Goal: Check status: Check status

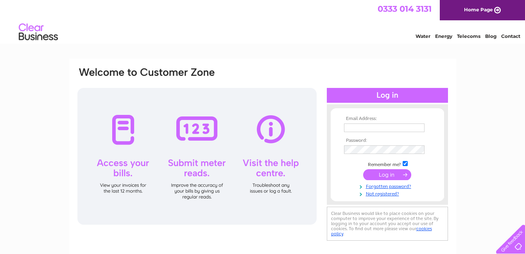
click at [130, 172] on div at bounding box center [196, 156] width 239 height 137
click at [402, 124] on input "text" at bounding box center [384, 127] width 80 height 9
type input "wynonasilcock@hotmail.com"
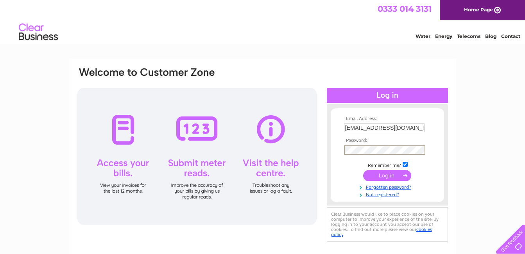
click at [404, 174] on input "submit" at bounding box center [387, 175] width 48 height 11
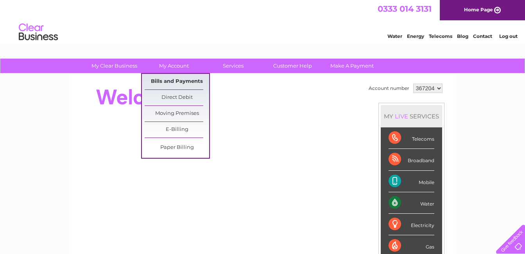
click at [170, 78] on link "Bills and Payments" at bounding box center [177, 82] width 64 height 16
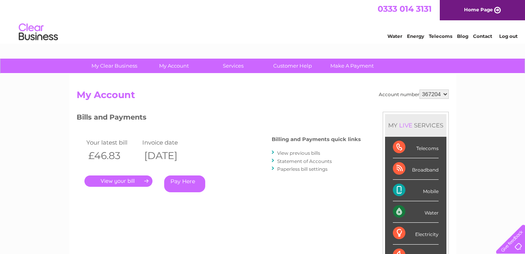
click at [145, 180] on link "." at bounding box center [118, 180] width 68 height 11
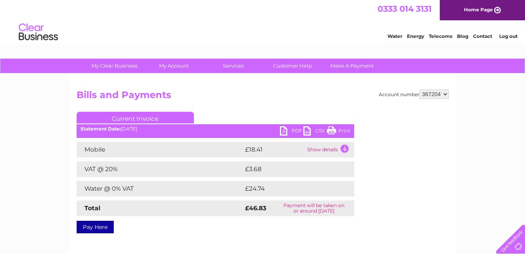
click at [345, 146] on td "Show details" at bounding box center [329, 150] width 49 height 16
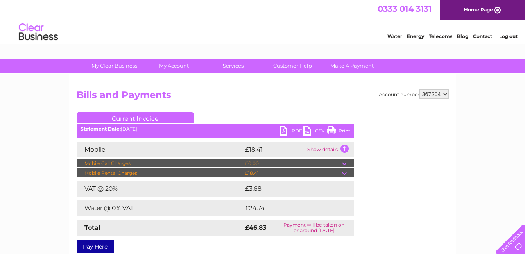
click at [338, 130] on link "Print" at bounding box center [338, 131] width 23 height 11
